Goal: Entertainment & Leisure: Browse casually

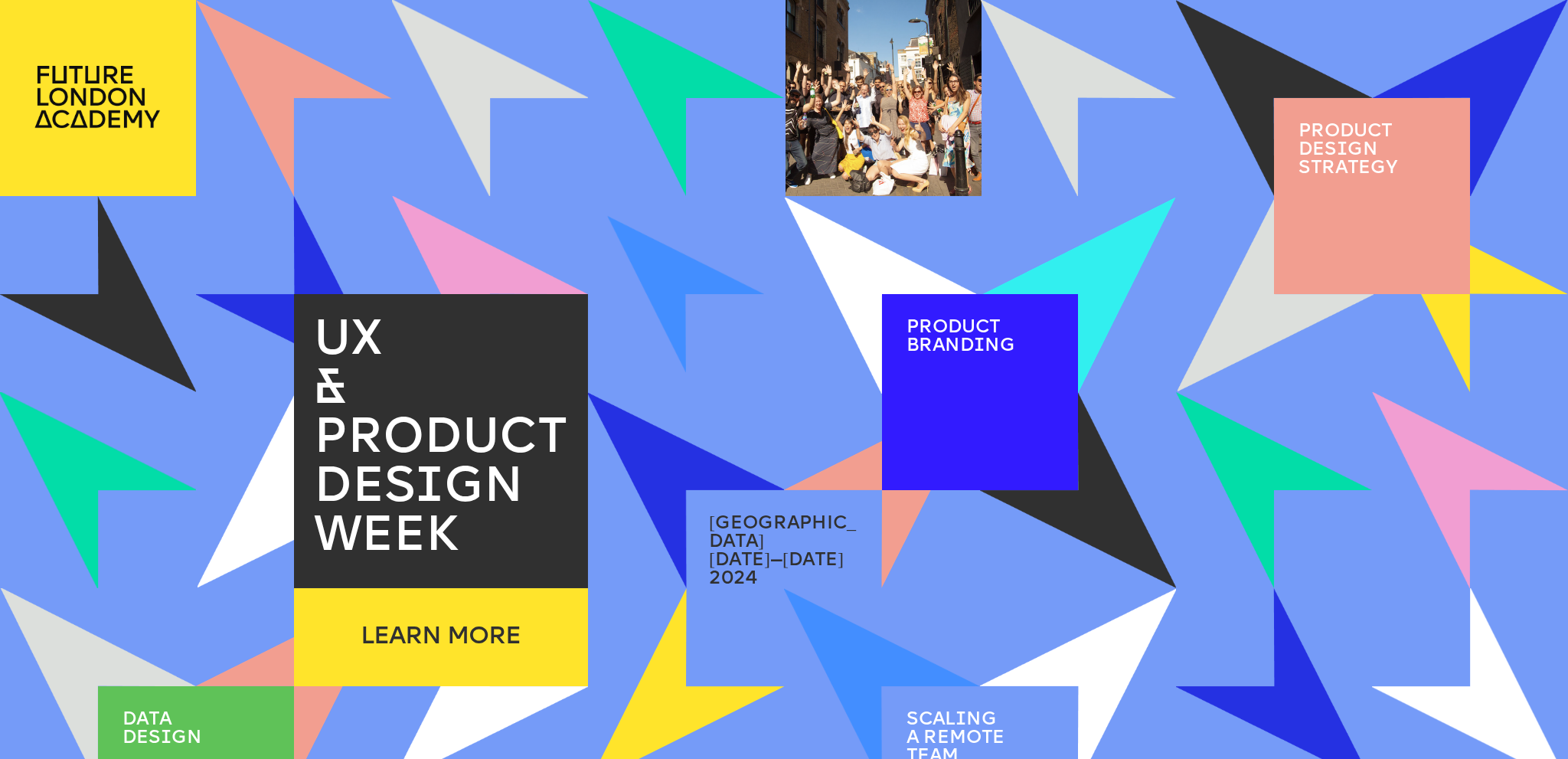
click at [701, 250] on img at bounding box center [686, 294] width 157 height 157
click at [682, 275] on img at bounding box center [686, 294] width 182 height 182
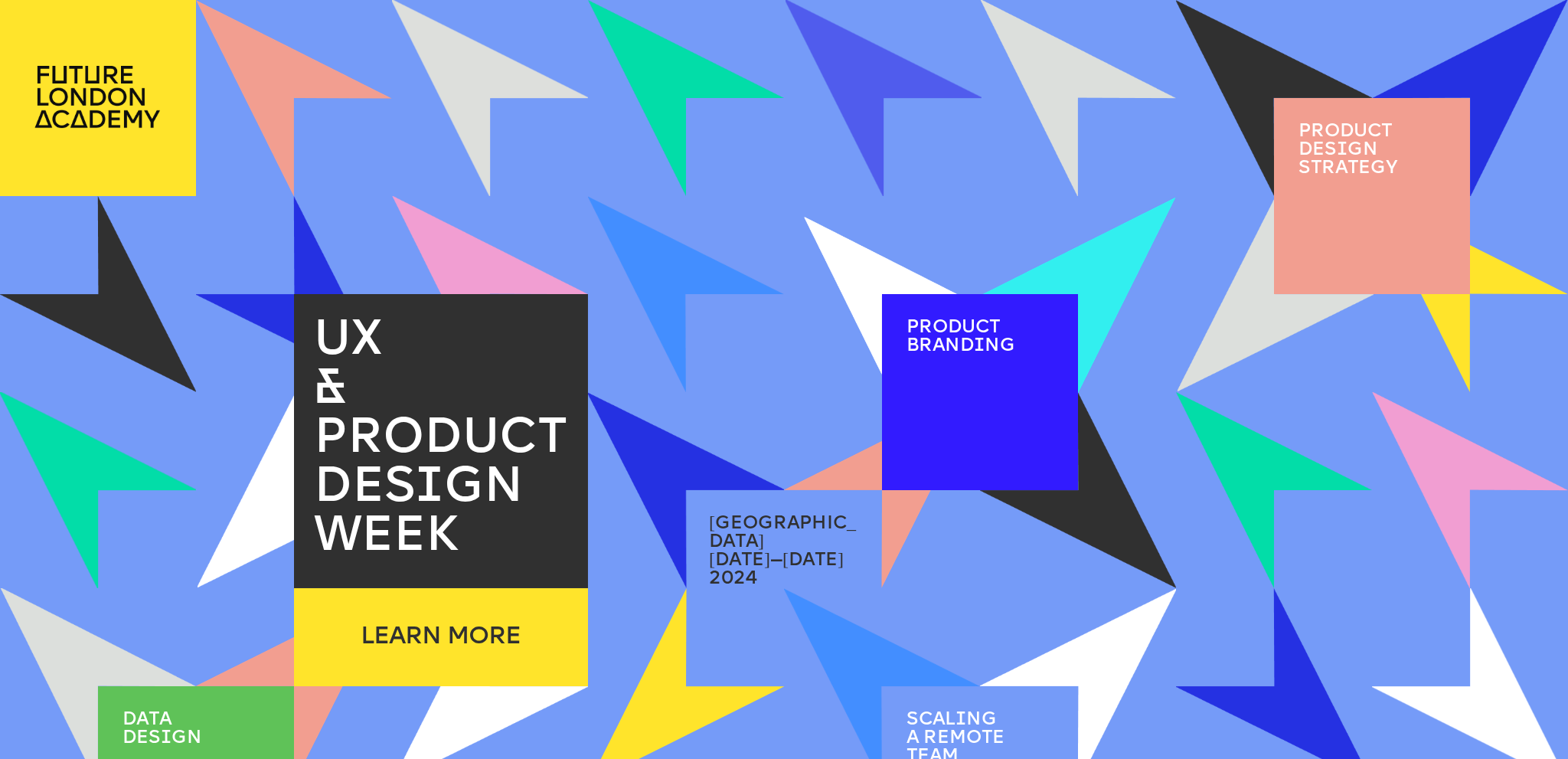
click at [851, 260] on img at bounding box center [882, 296] width 157 height 157
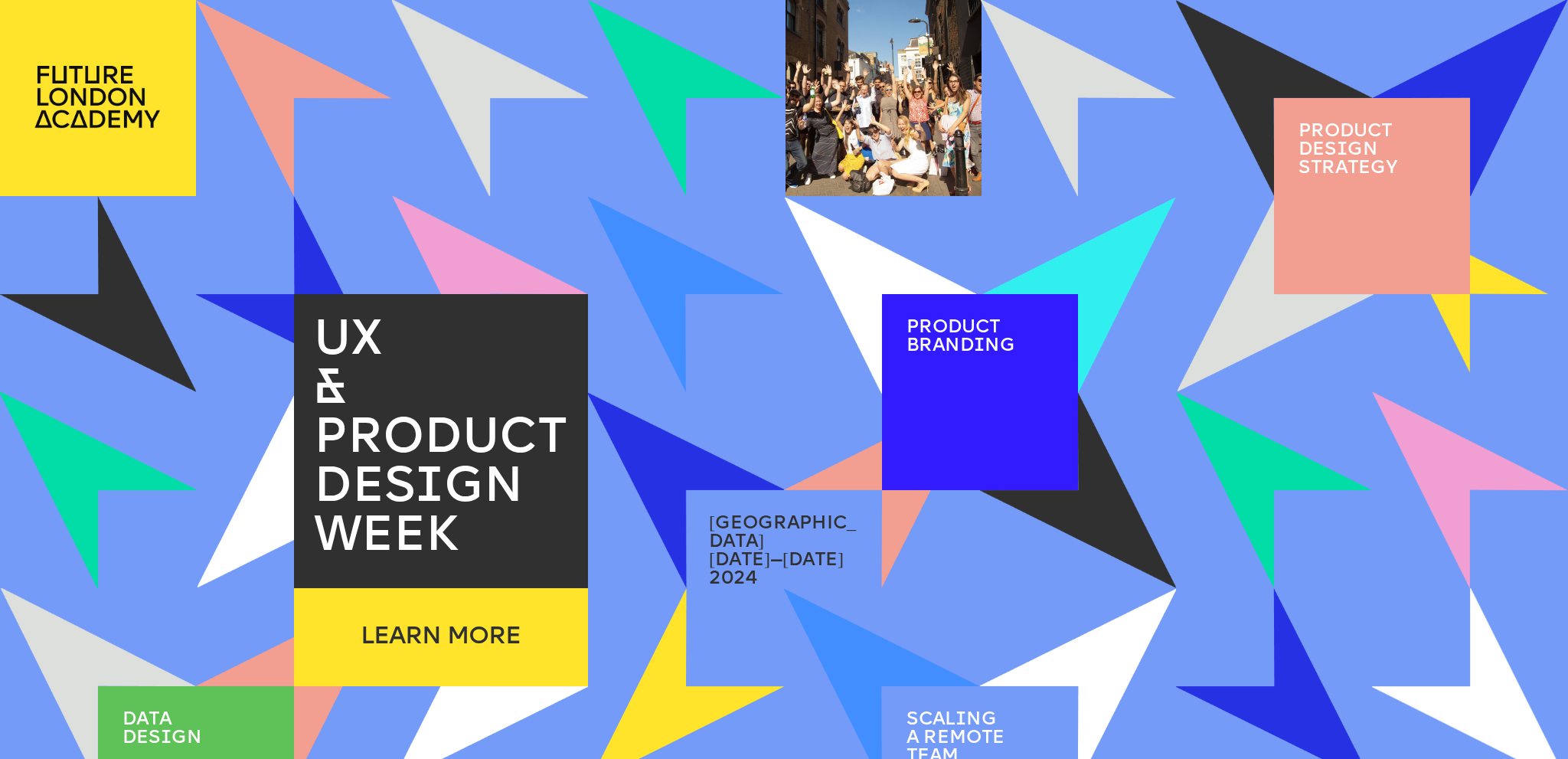
click at [1249, 452] on img at bounding box center [1274, 490] width 196 height 196
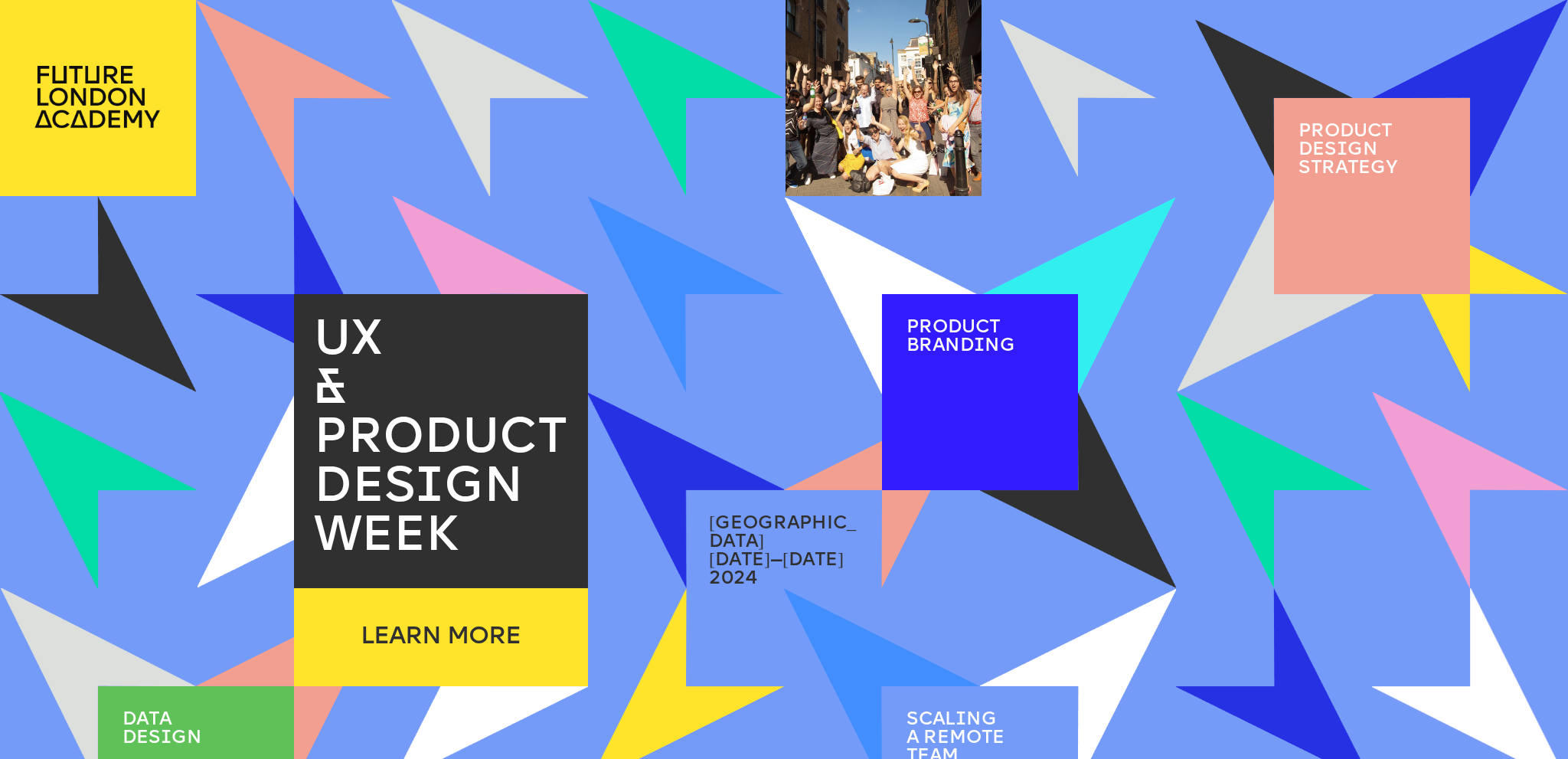
click at [1110, 132] on img at bounding box center [1078, 98] width 157 height 157
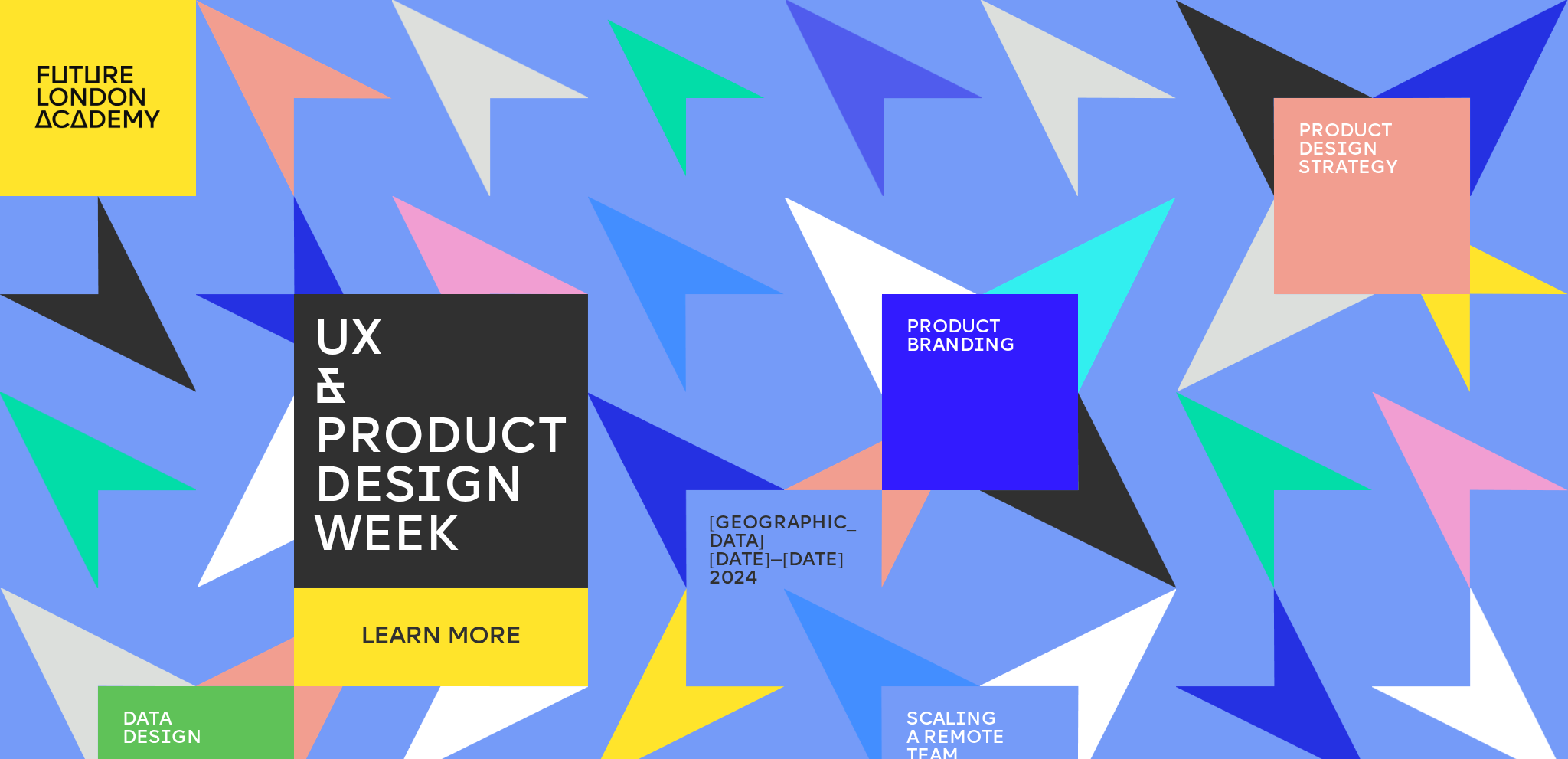
click at [635, 73] on img at bounding box center [686, 98] width 157 height 157
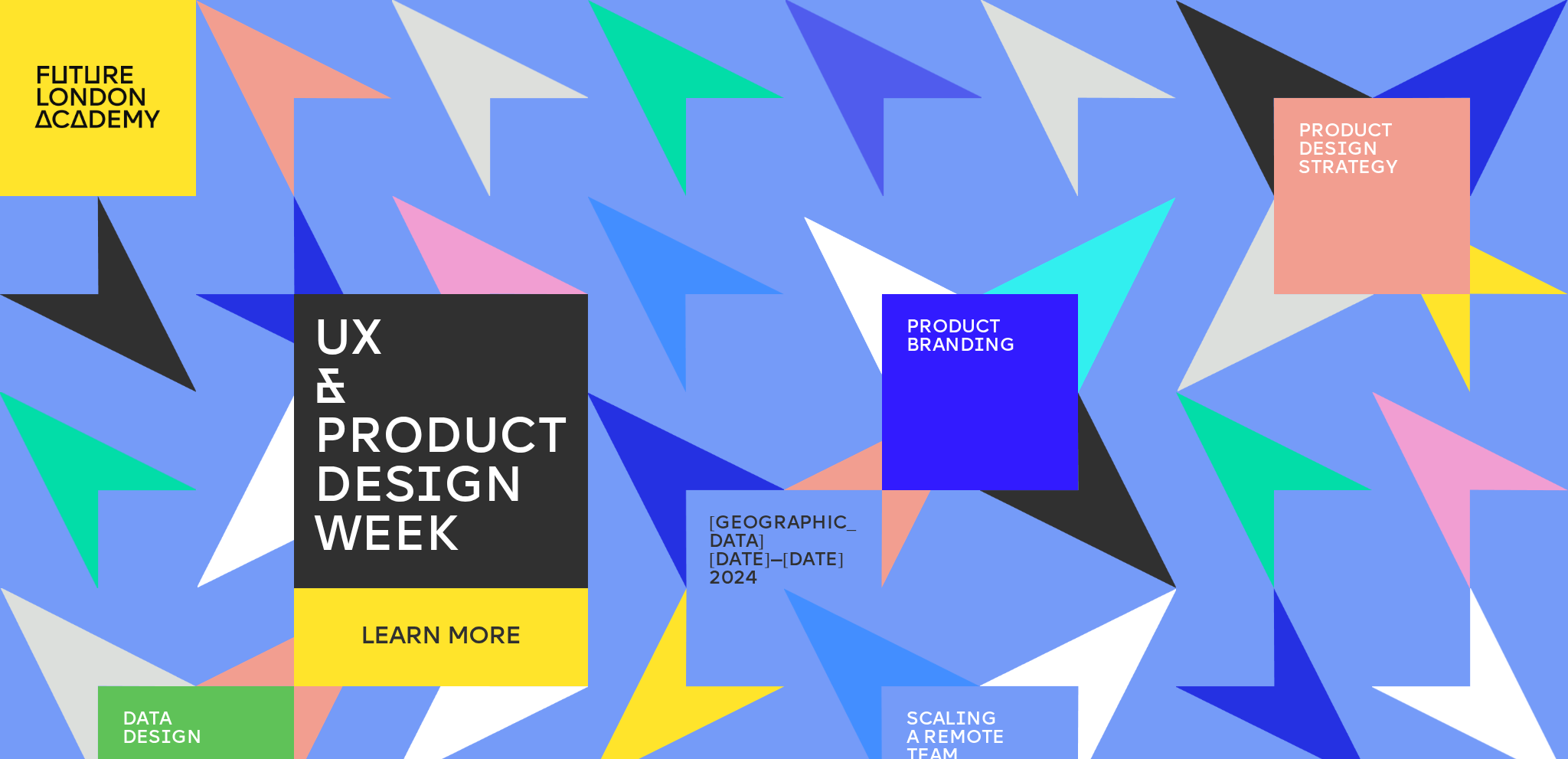
click at [850, 250] on img at bounding box center [882, 296] width 129 height 130
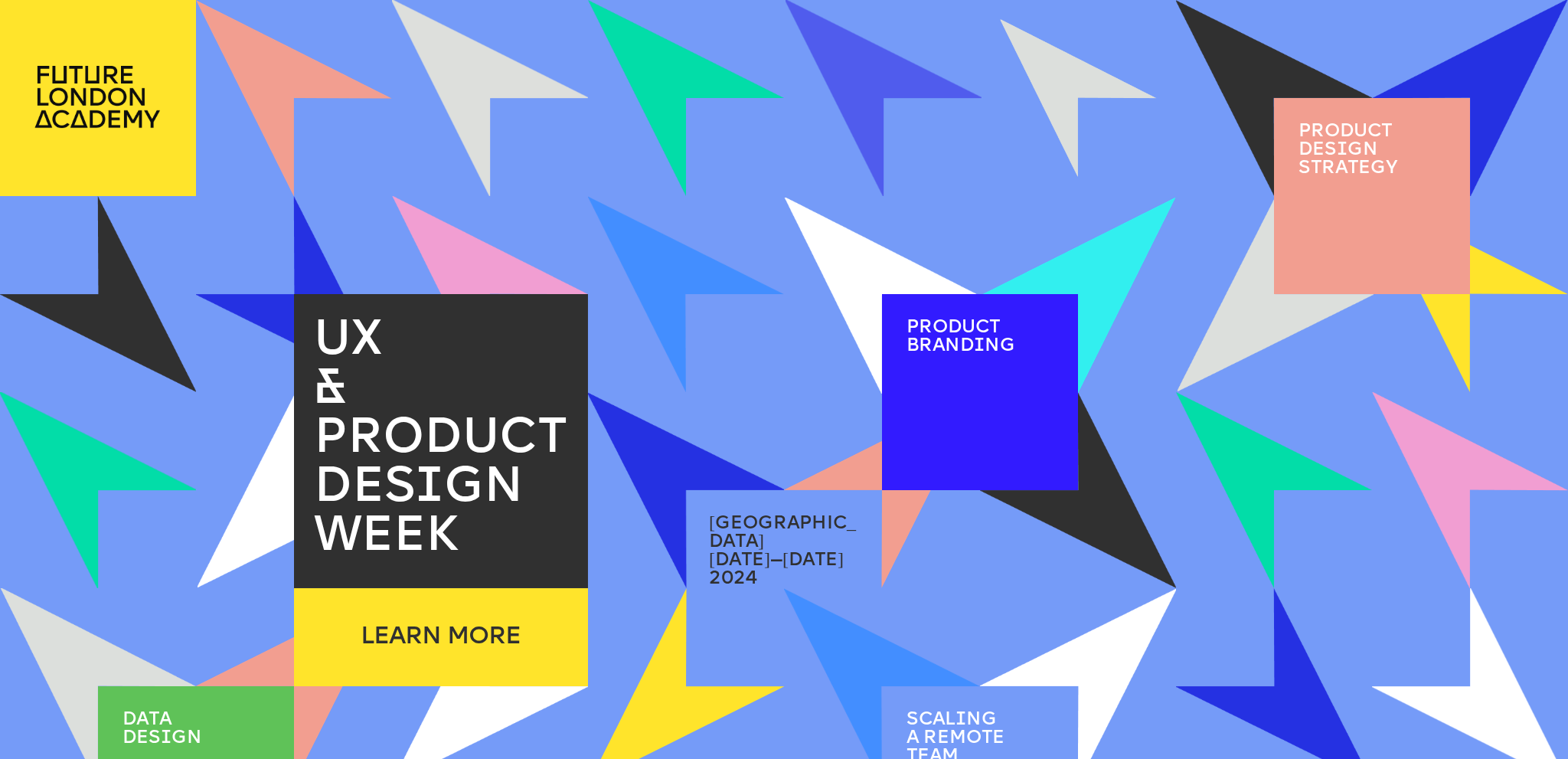
click at [1089, 127] on img at bounding box center [1078, 98] width 218 height 218
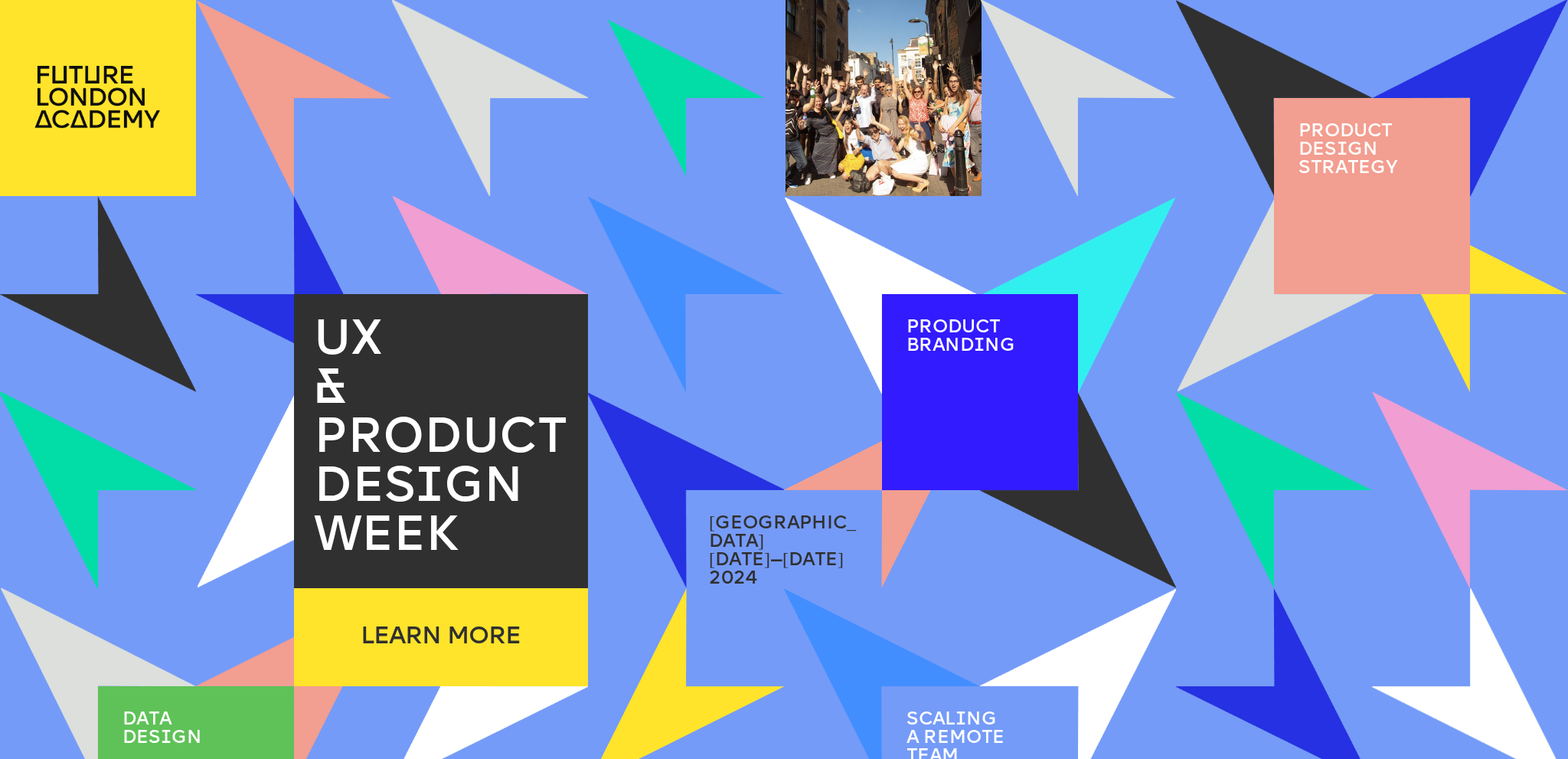
click at [646, 130] on img at bounding box center [686, 98] width 182 height 182
click at [690, 125] on img at bounding box center [686, 98] width 201 height 201
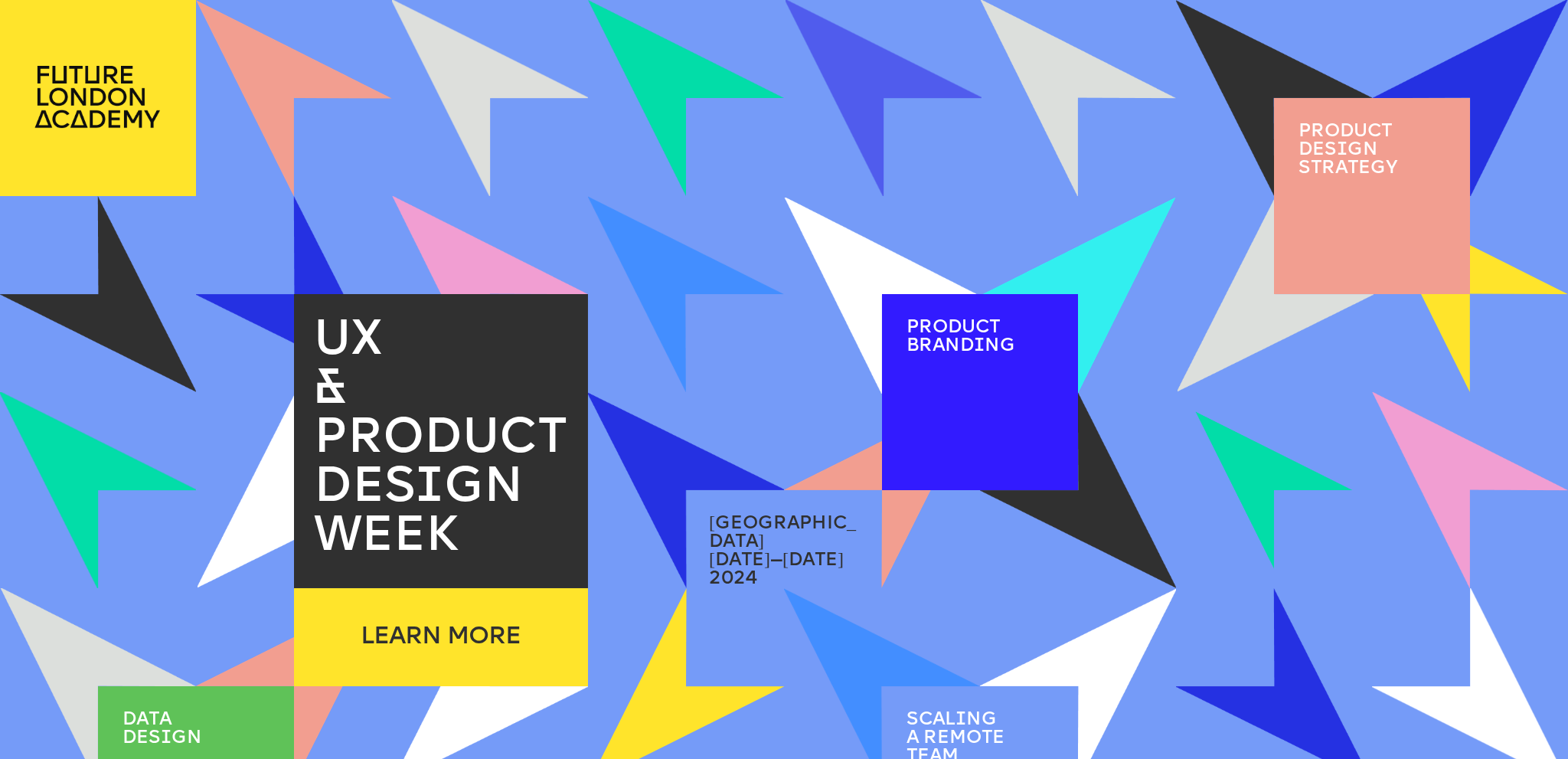
click at [1298, 442] on img at bounding box center [1274, 491] width 201 height 201
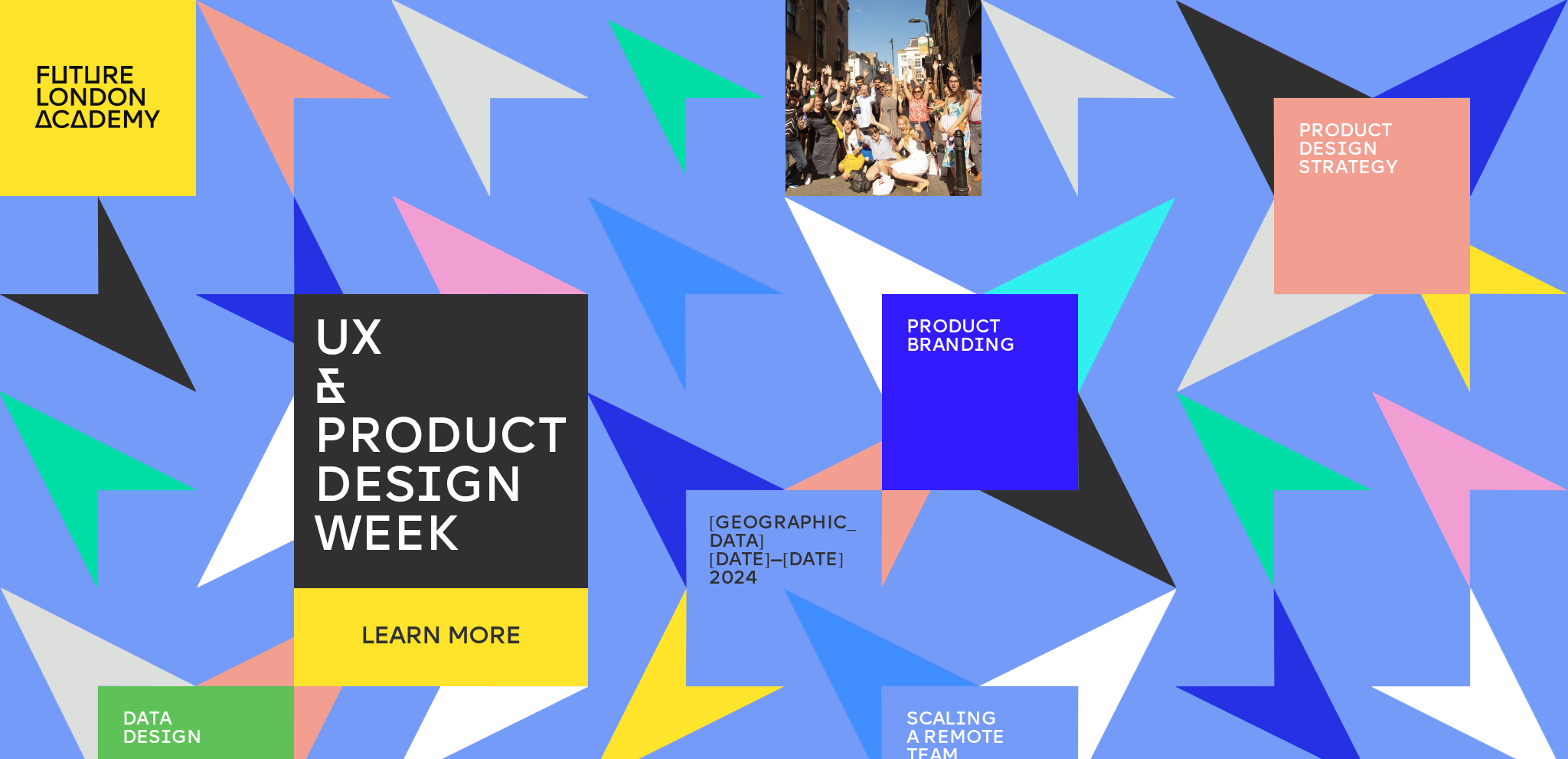
click at [701, 81] on img at bounding box center [686, 98] width 182 height 182
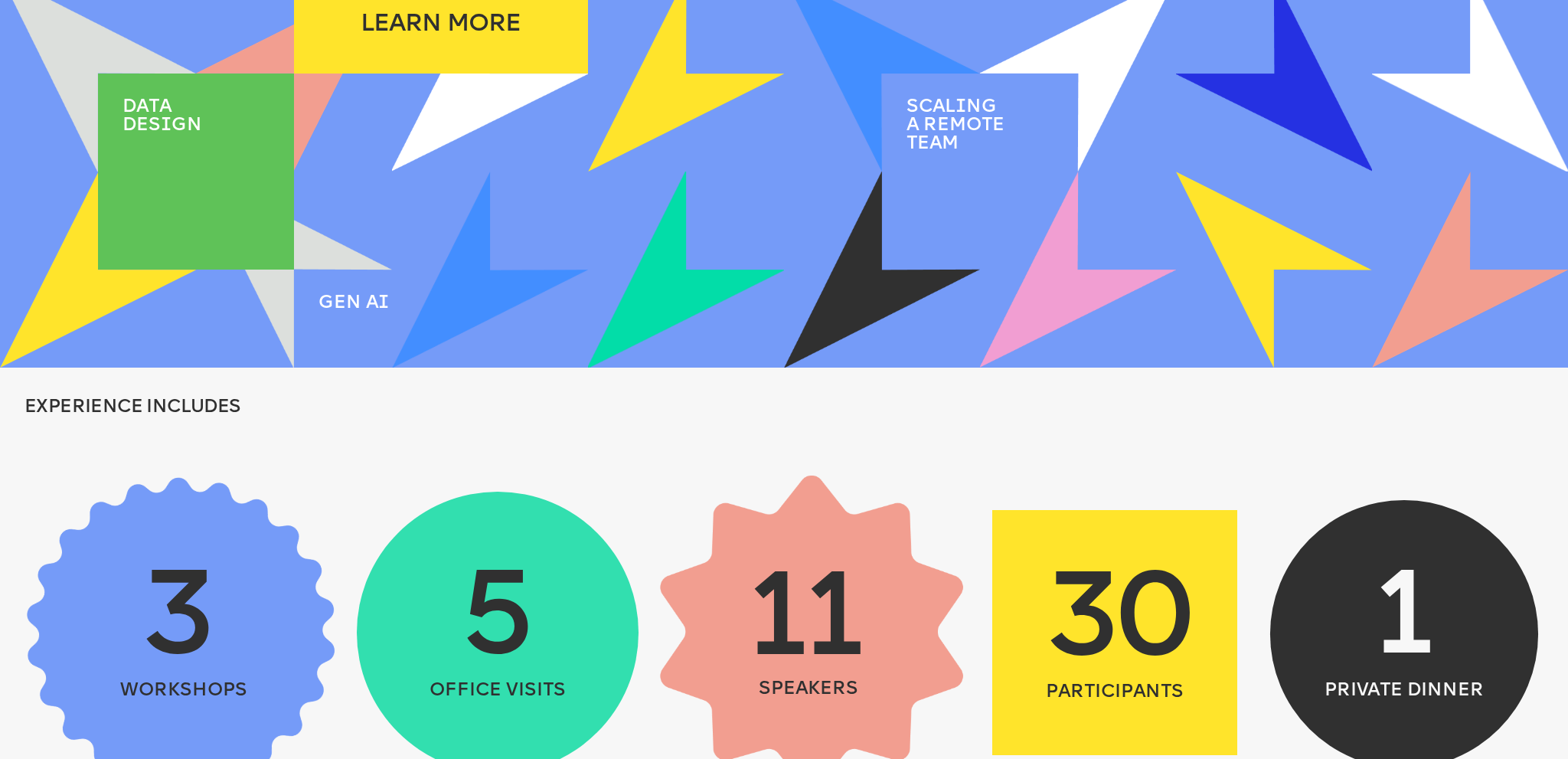
scroll to position [766, 0]
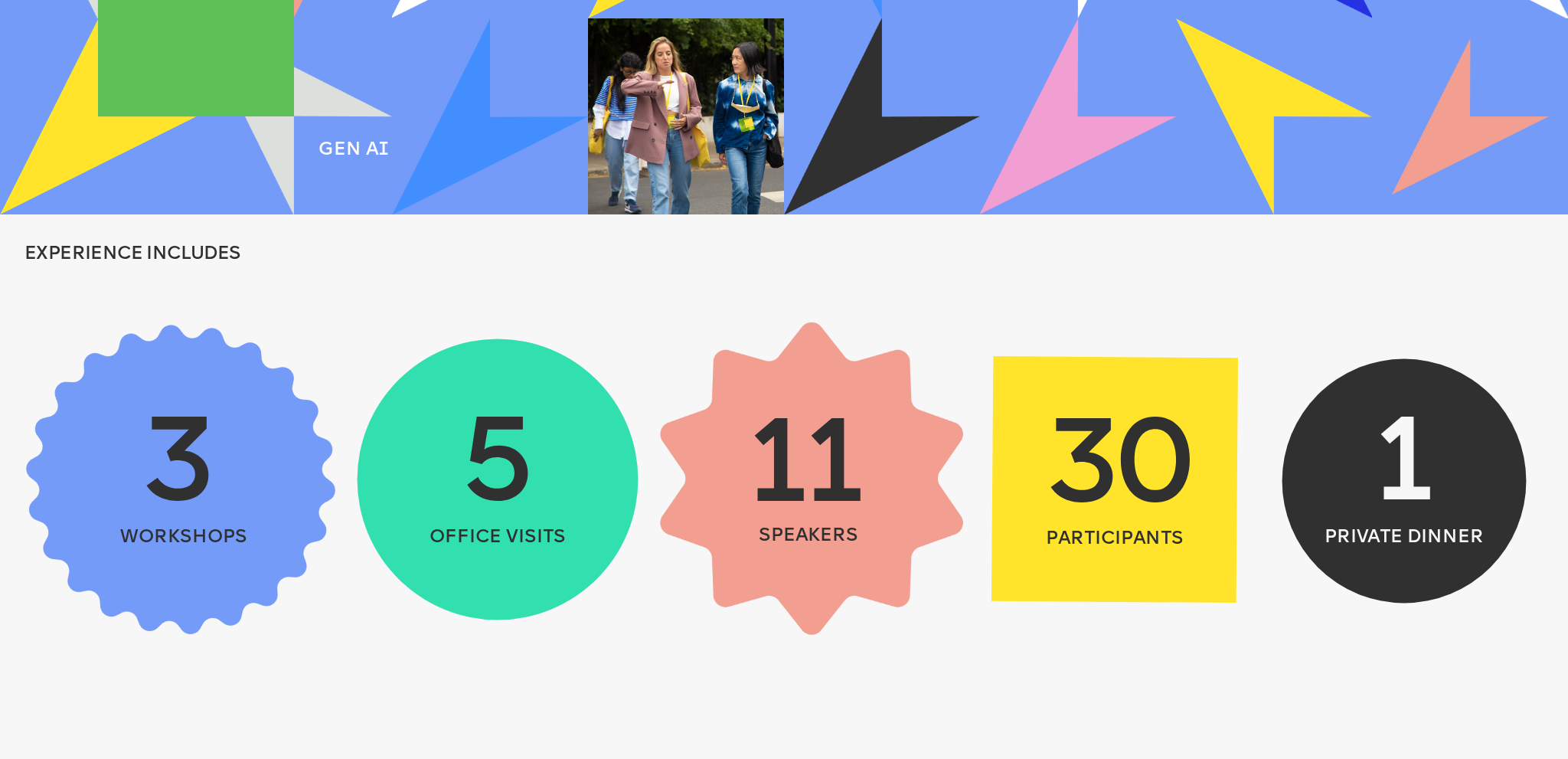
click at [1433, 142] on img at bounding box center [1469, 117] width 157 height 157
click at [1448, 142] on img at bounding box center [1469, 116] width 182 height 182
click at [1472, 155] on img at bounding box center [1469, 117] width 201 height 202
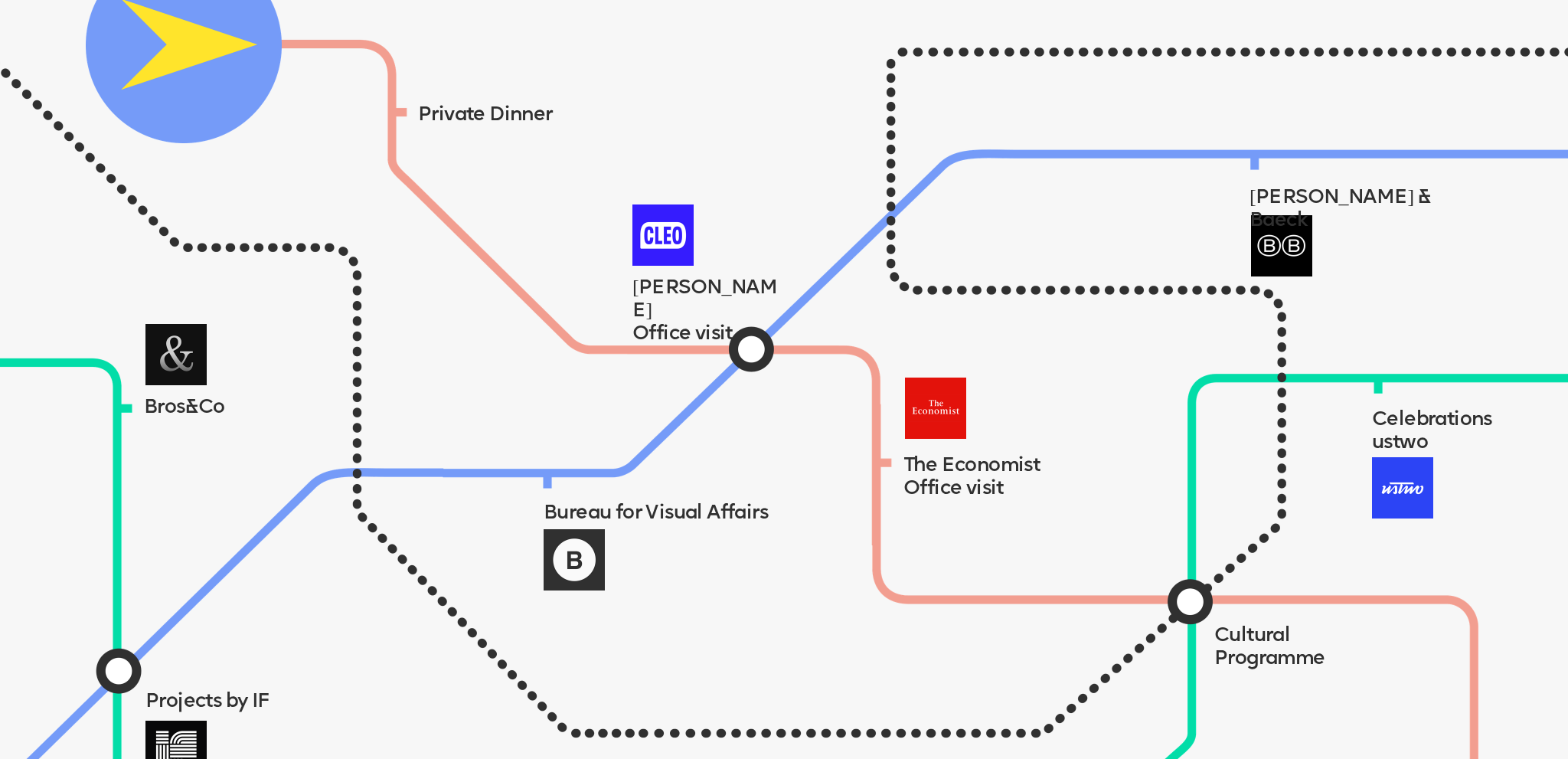
scroll to position [1455, 0]
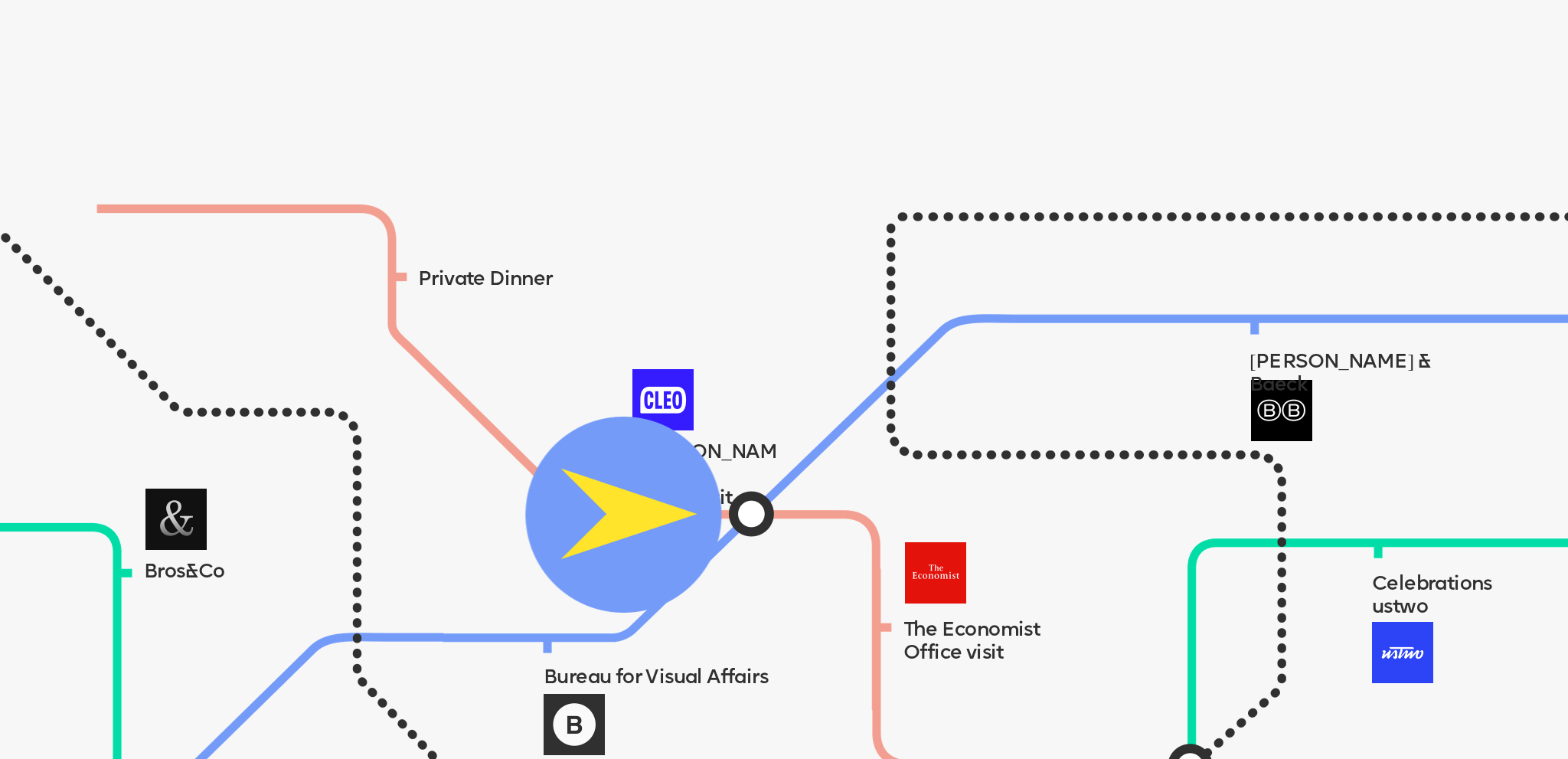
drag, startPoint x: 212, startPoint y: 192, endPoint x: 652, endPoint y: 496, distance: 534.8
click at [652, 496] on img at bounding box center [623, 515] width 196 height 196
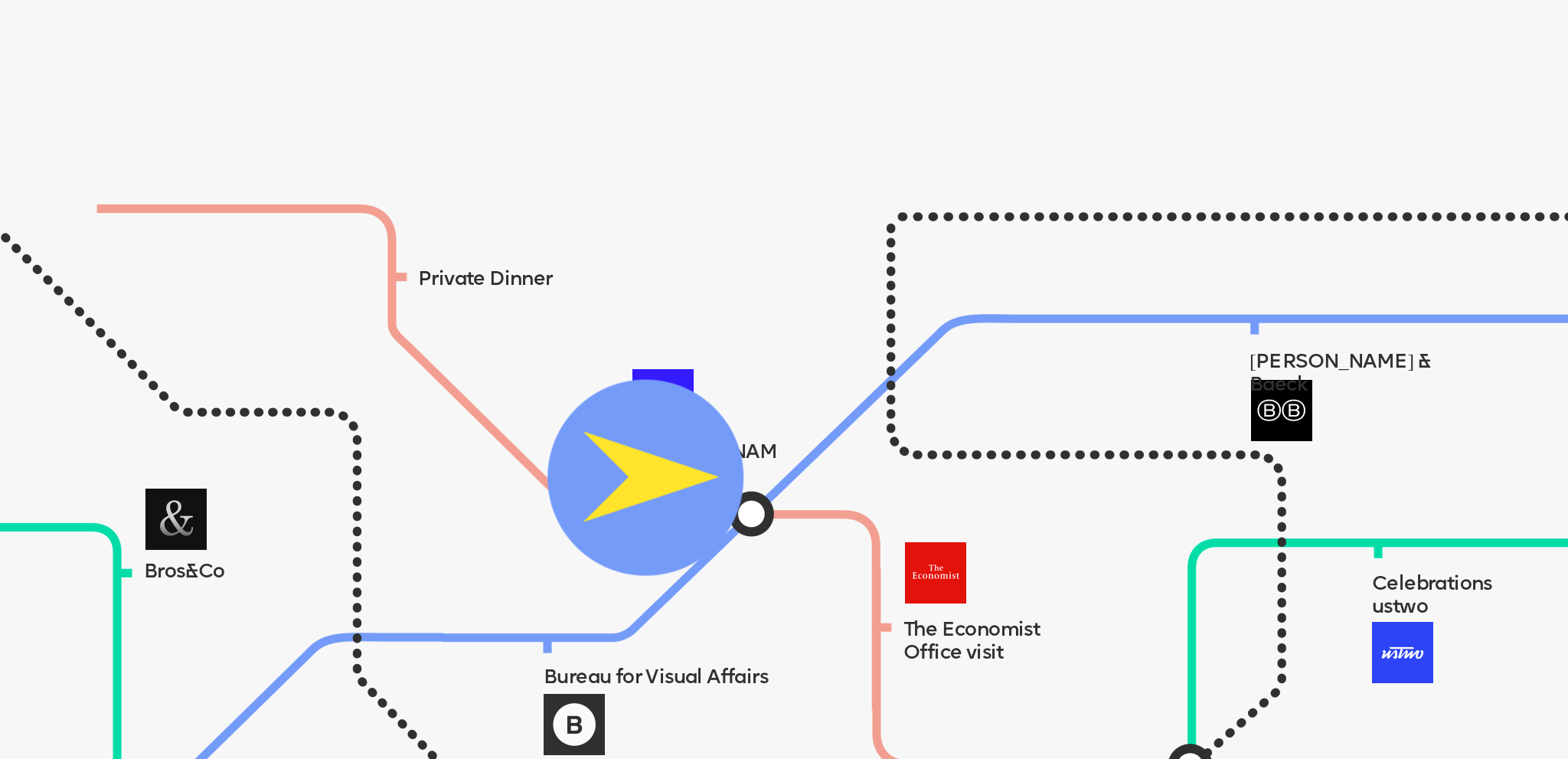
drag, startPoint x: 662, startPoint y: 474, endPoint x: 805, endPoint y: 218, distance: 293.2
click at [743, 380] on img at bounding box center [645, 478] width 196 height 196
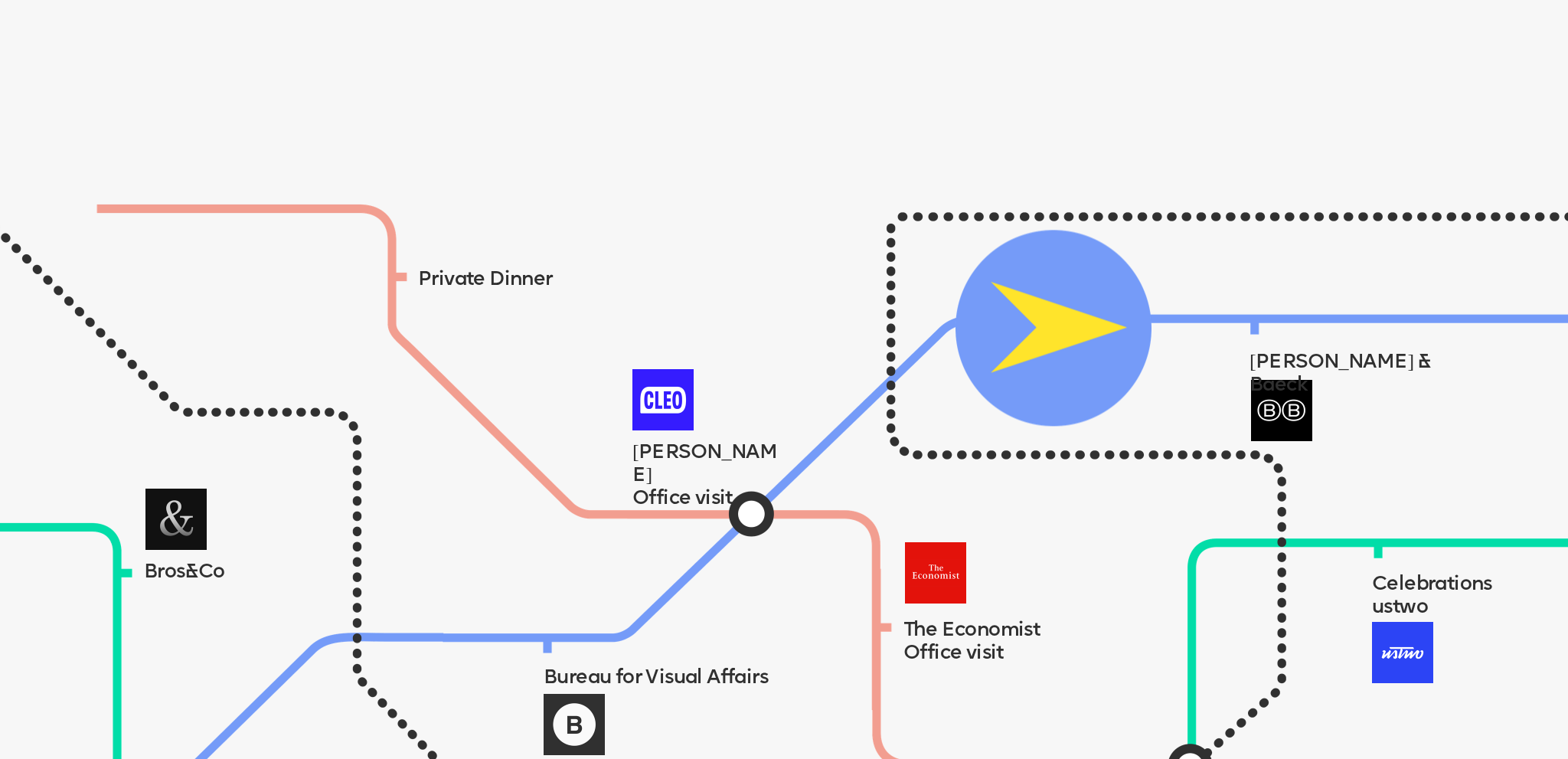
drag, startPoint x: 786, startPoint y: 308, endPoint x: 1067, endPoint y: 390, distance: 292.7
click at [1067, 390] on img at bounding box center [1053, 328] width 196 height 196
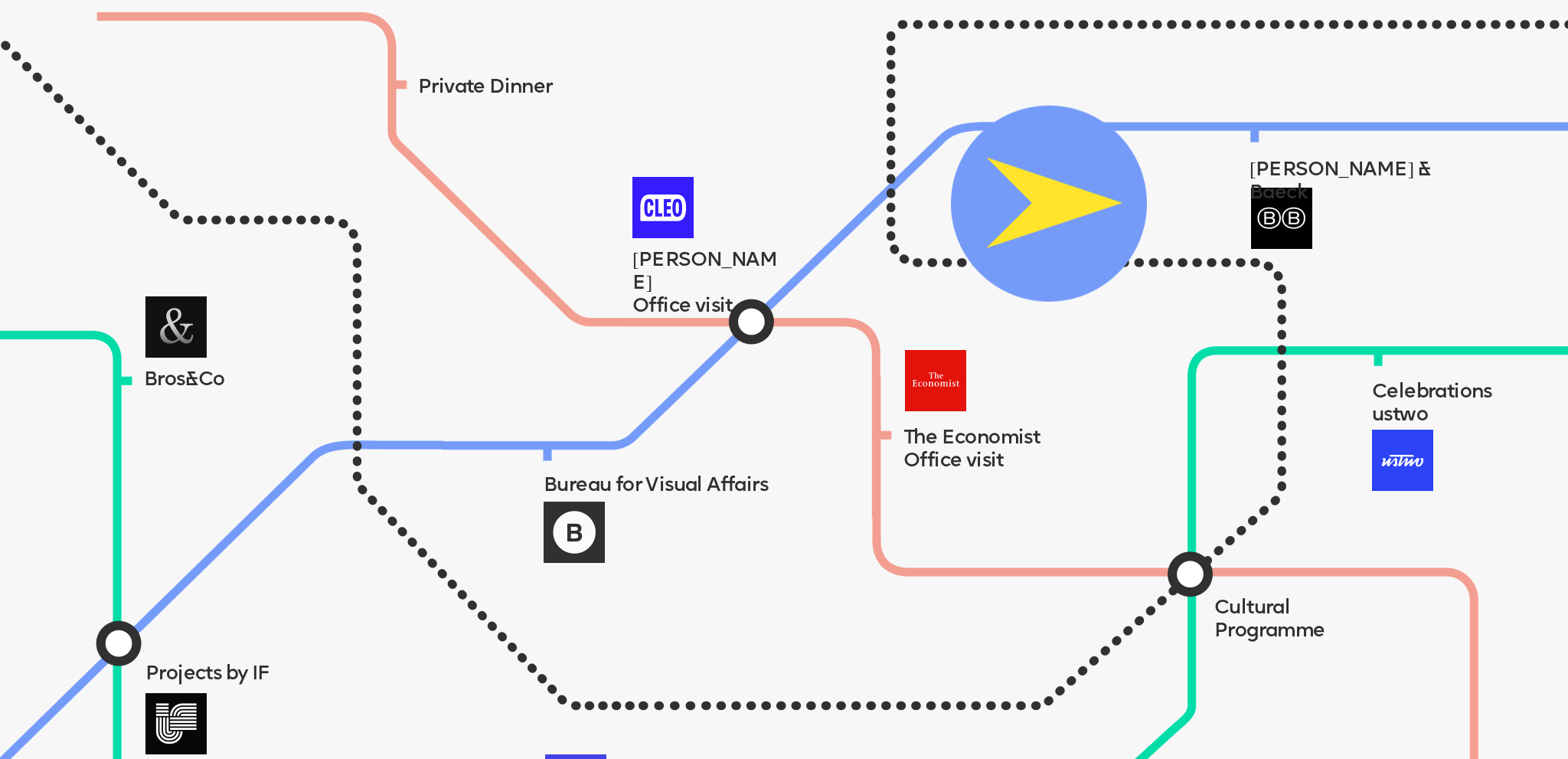
drag, startPoint x: 1069, startPoint y: 389, endPoint x: 1032, endPoint y: 385, distance: 37.2
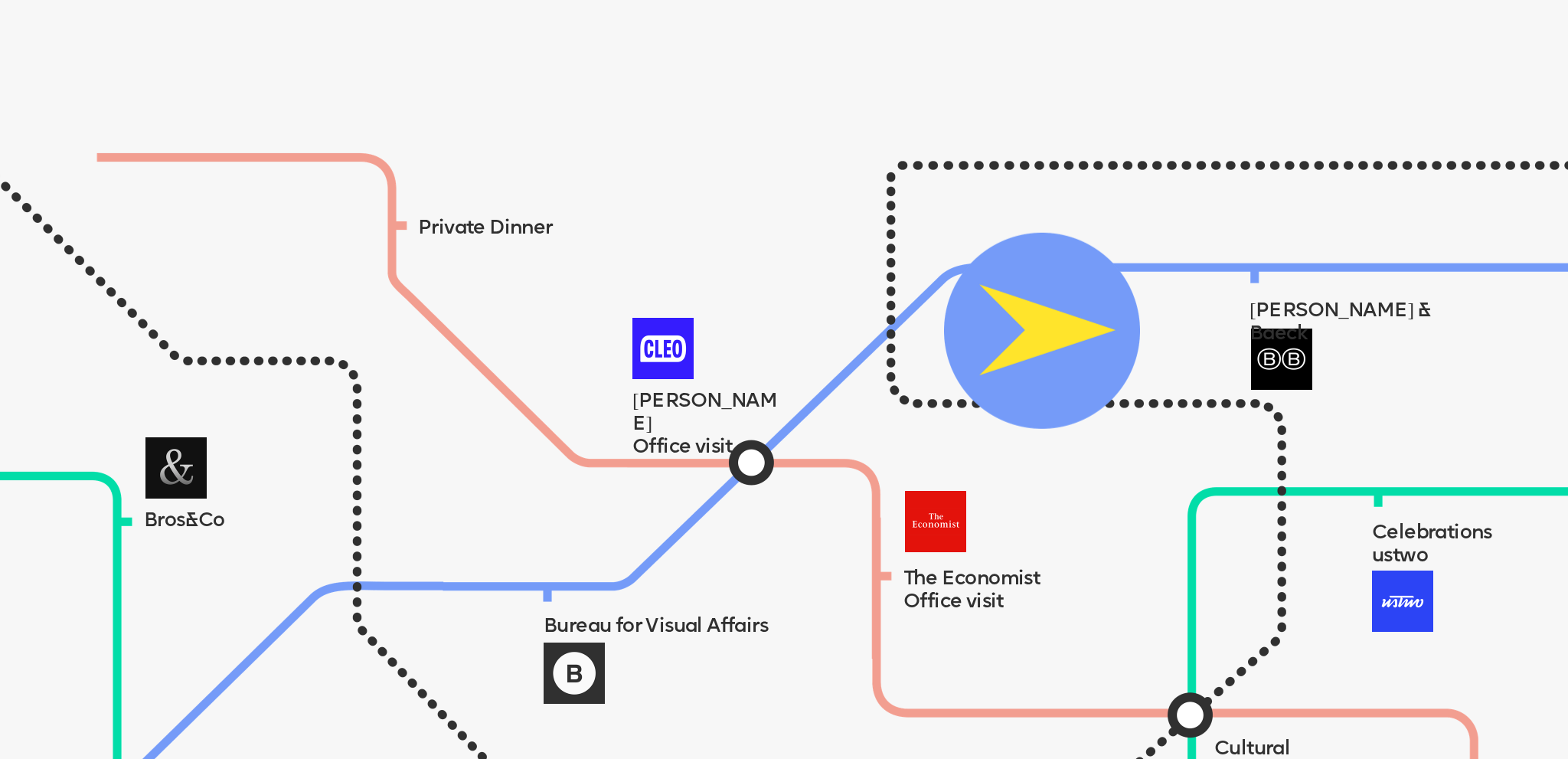
scroll to position [1504, 0]
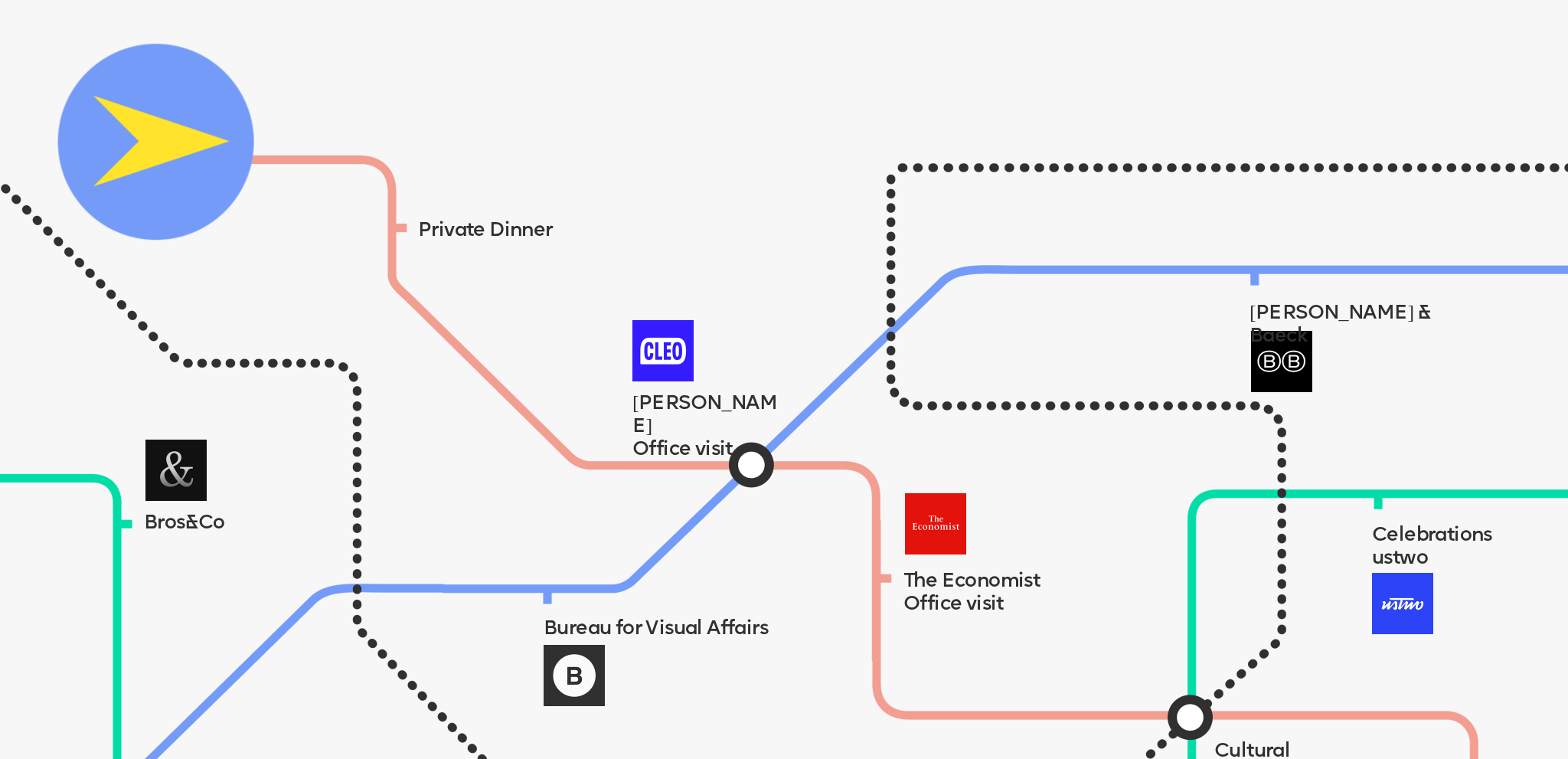
drag, startPoint x: 1052, startPoint y: 395, endPoint x: 213, endPoint y: 226, distance: 855.9
click at [171, 178] on img at bounding box center [156, 142] width 196 height 196
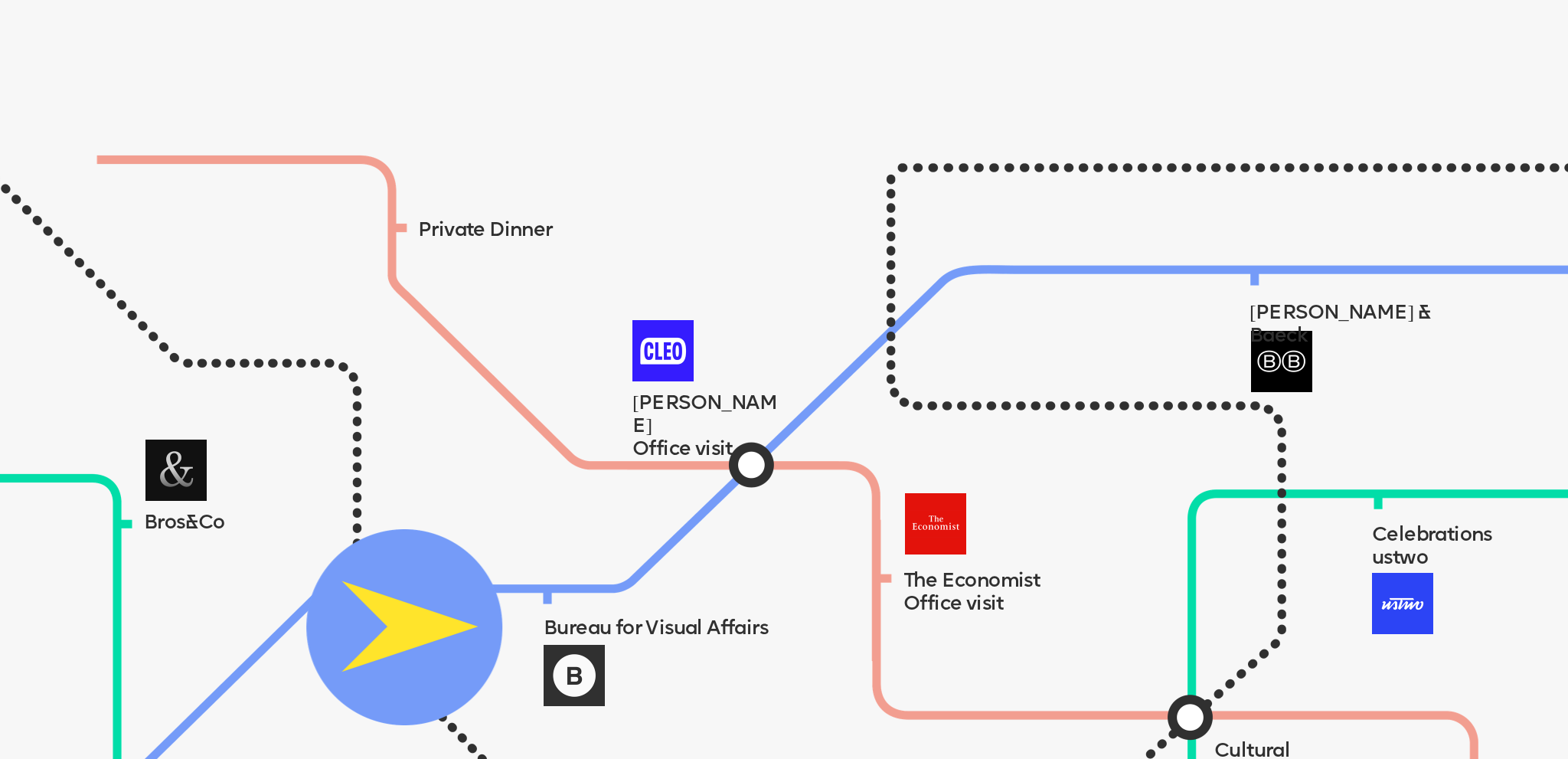
drag, startPoint x: 185, startPoint y: 177, endPoint x: 433, endPoint y: 658, distance: 541.2
click at [433, 658] on img at bounding box center [404, 627] width 196 height 196
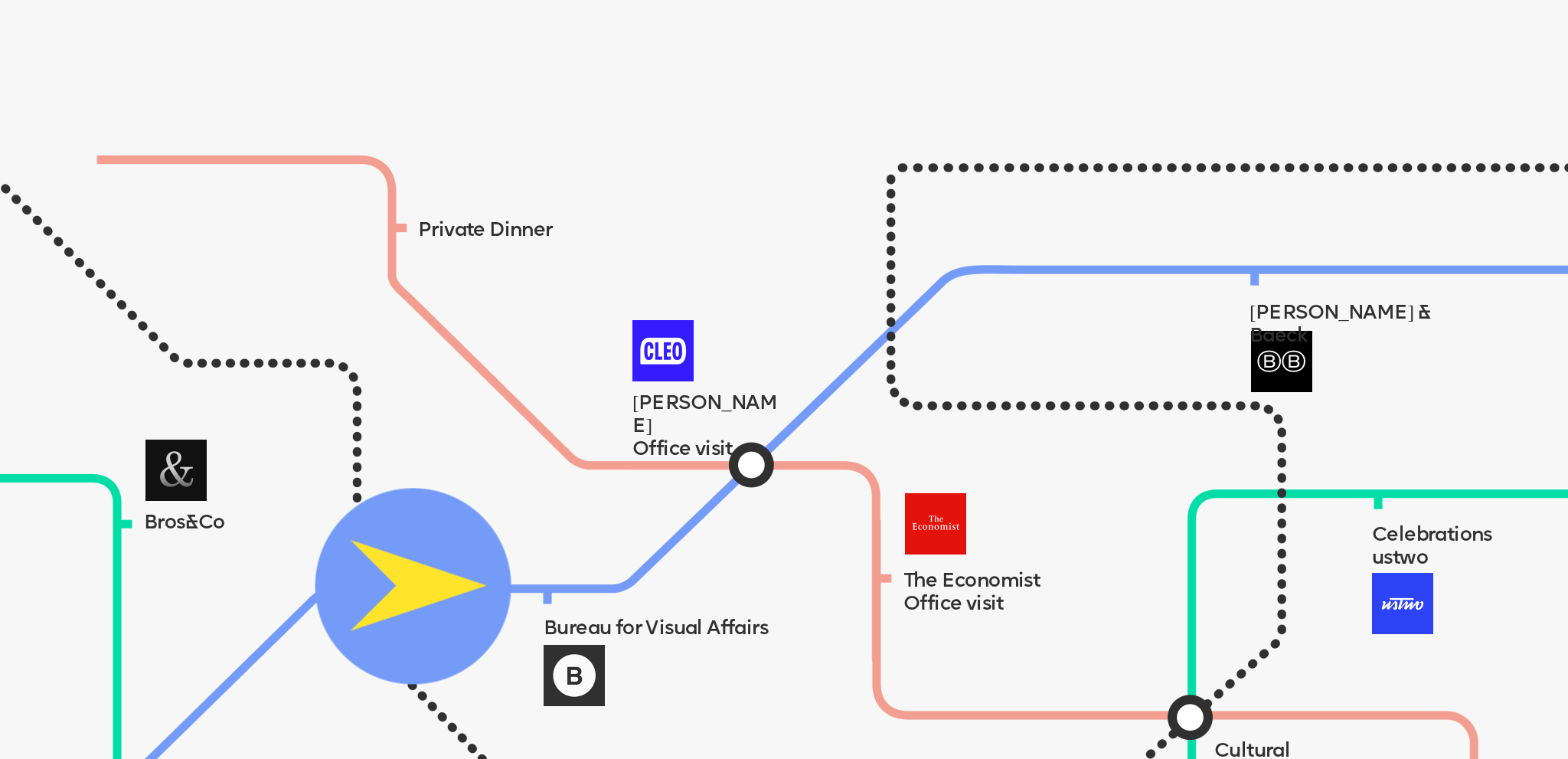
drag, startPoint x: 436, startPoint y: 659, endPoint x: 445, endPoint y: 618, distance: 42.0
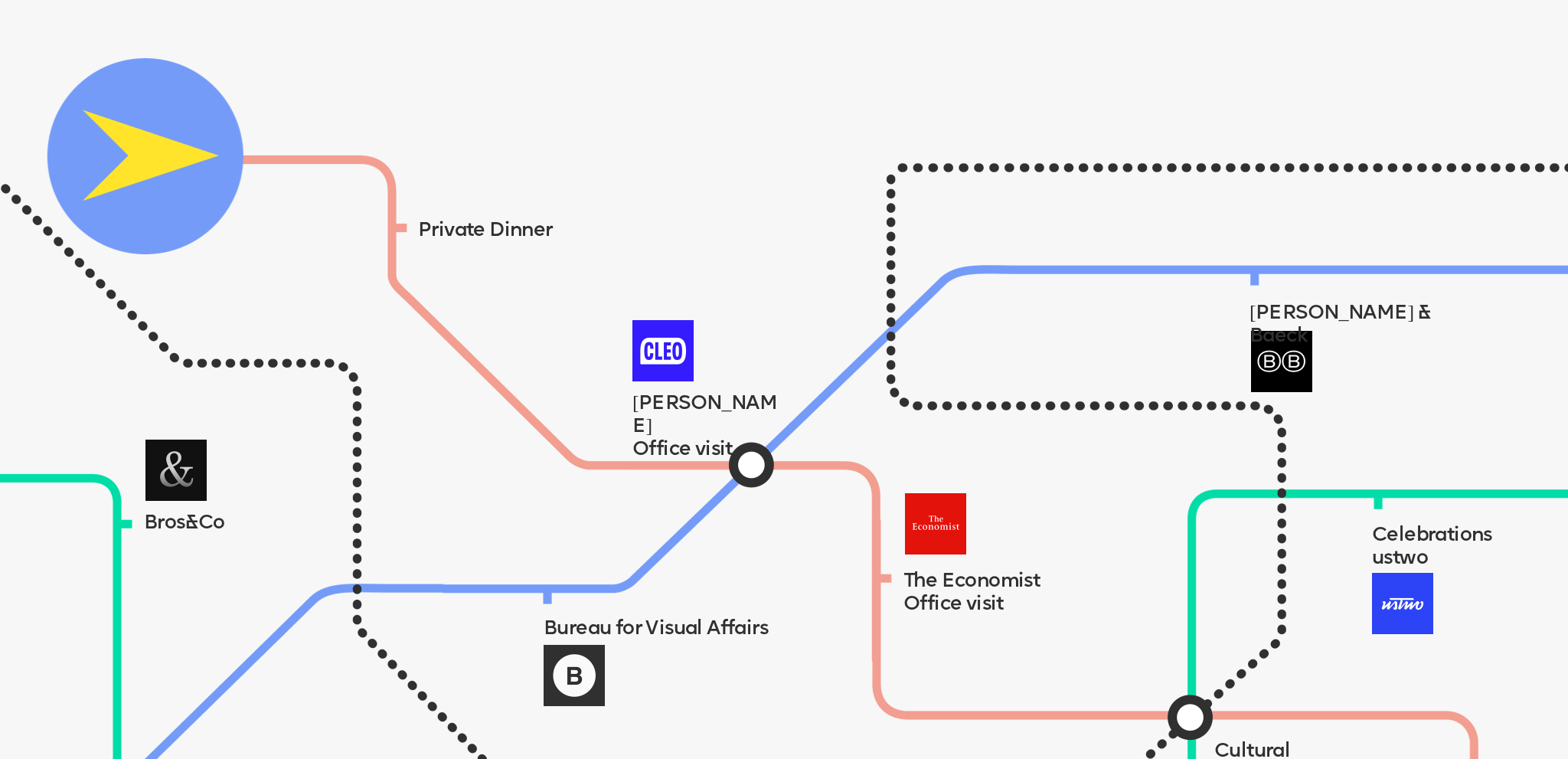
drag, startPoint x: 445, startPoint y: 618, endPoint x: 176, endPoint y: 190, distance: 505.5
click at [176, 190] on img at bounding box center [145, 156] width 196 height 196
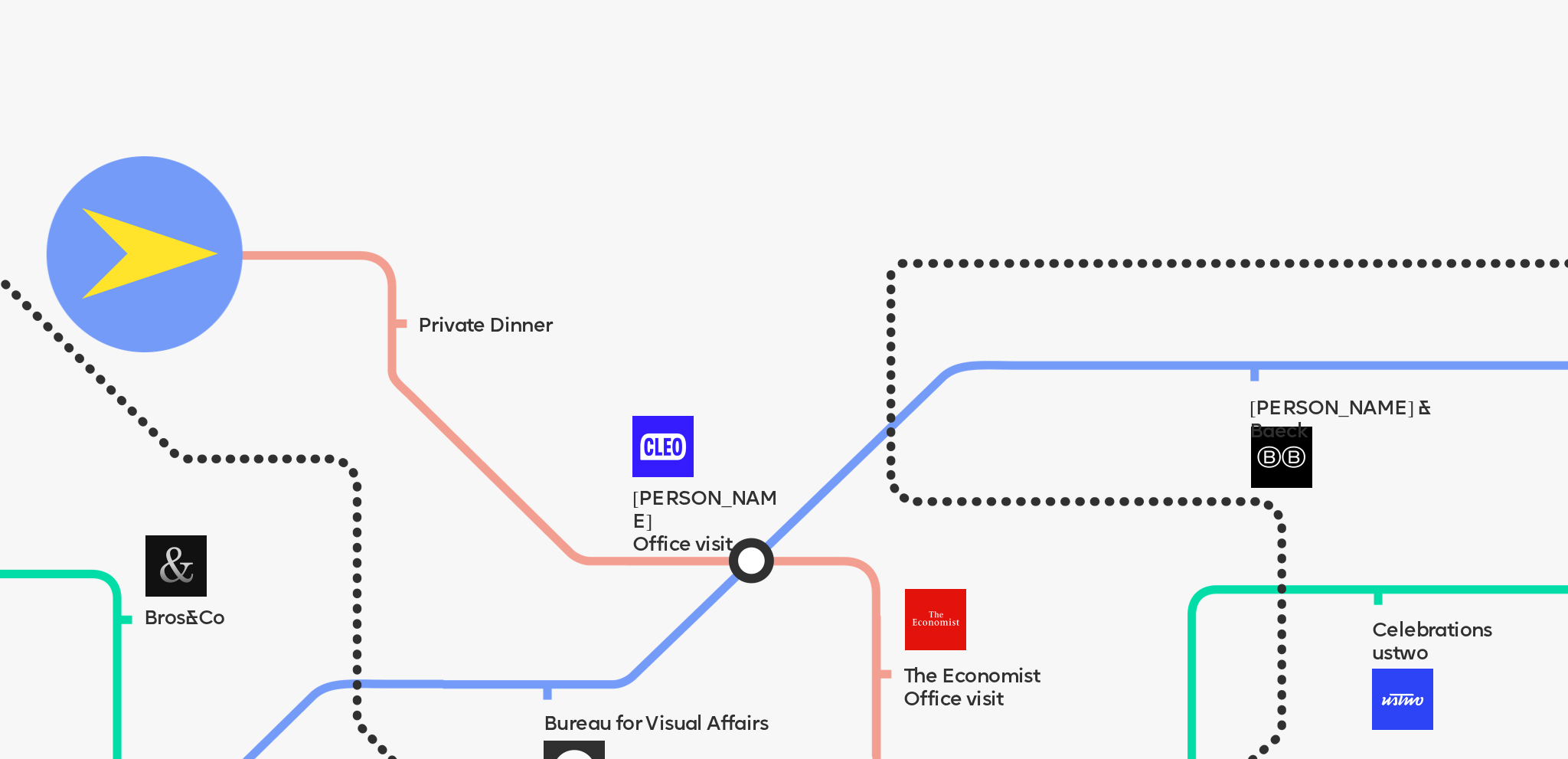
scroll to position [0, 0]
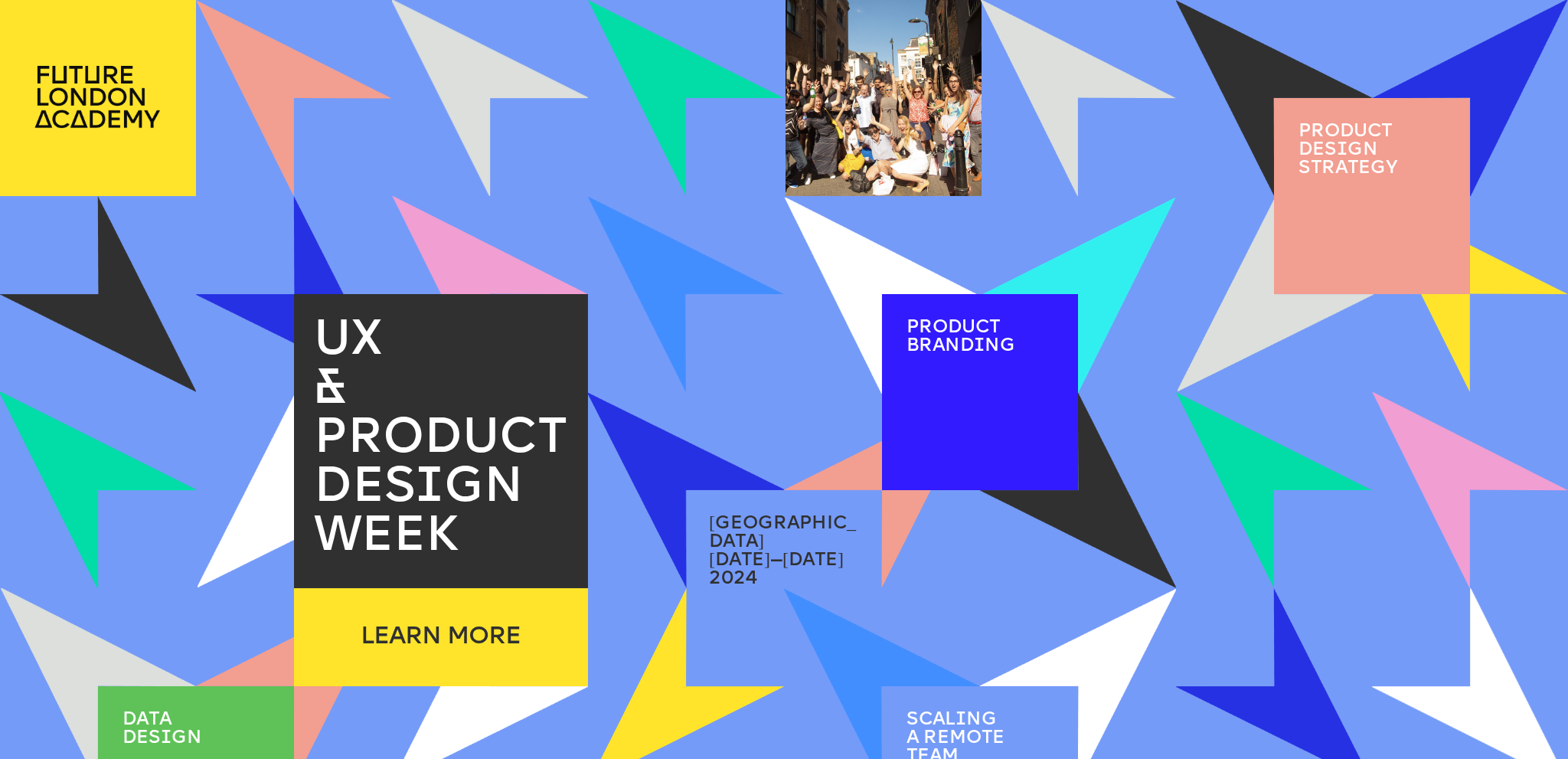
drag, startPoint x: 1469, startPoint y: 329, endPoint x: 1127, endPoint y: -93, distance: 543.2
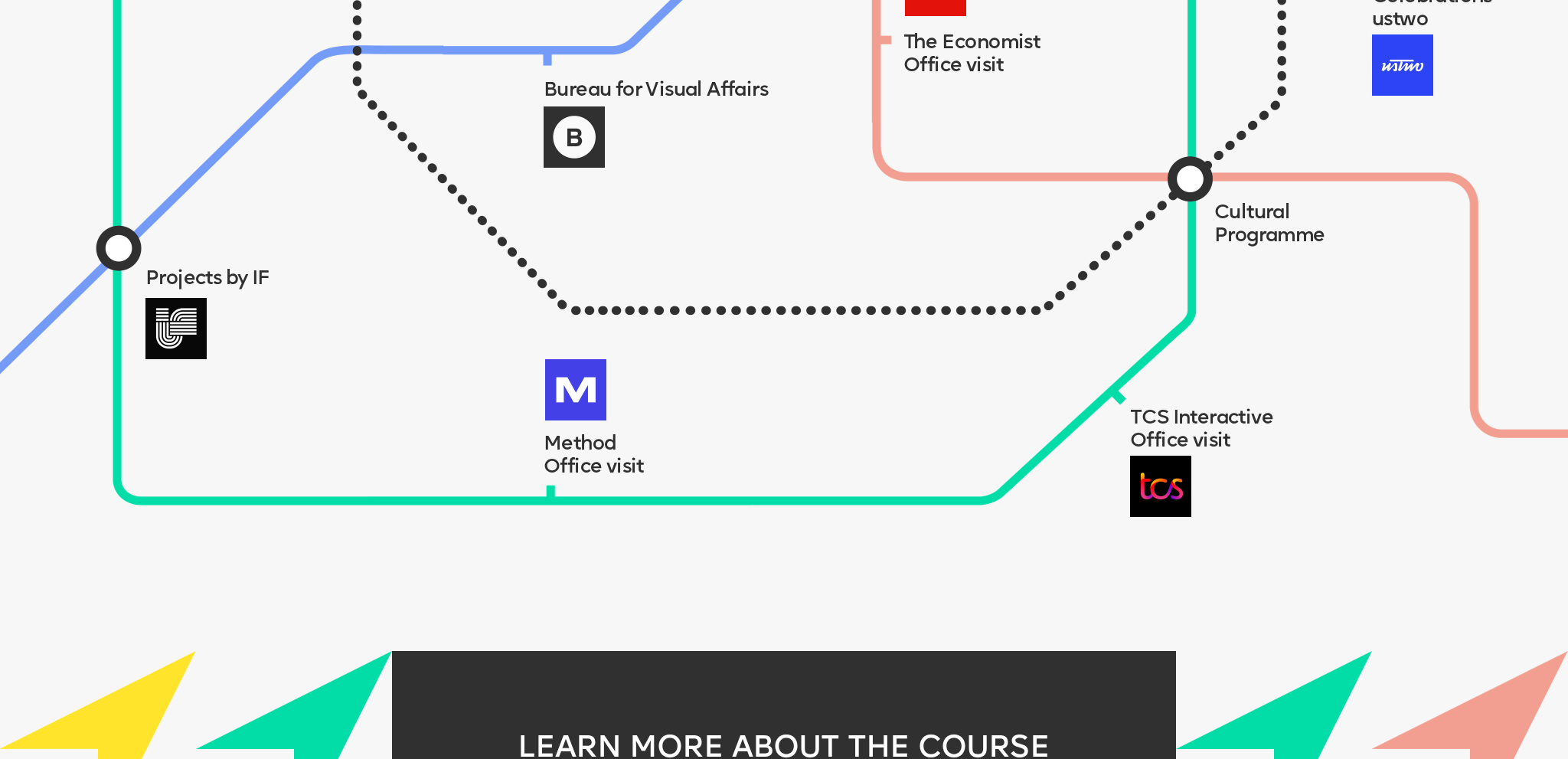
scroll to position [2328, 0]
